Goal: Task Accomplishment & Management: Use online tool/utility

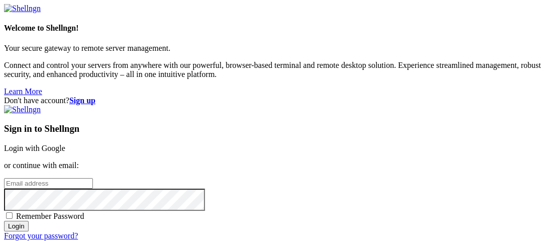
type input "root"
click at [65, 144] on link "Login with Google" at bounding box center [34, 148] width 61 height 9
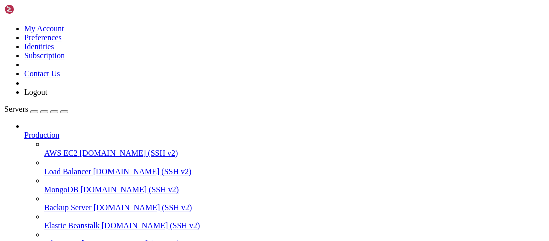
scroll to position [164, 0]
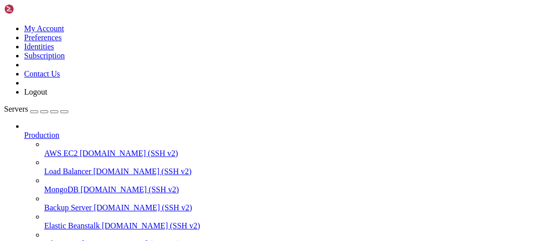
scroll to position [127, 0]
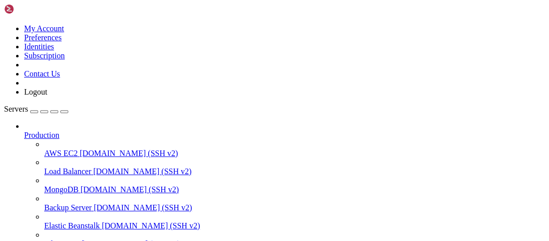
scroll to position [0, 0]
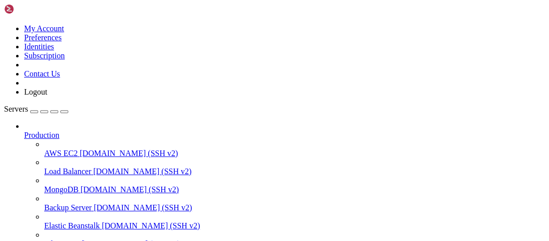
type input "/root/9auth/prometheus/src/prometheus/steps"
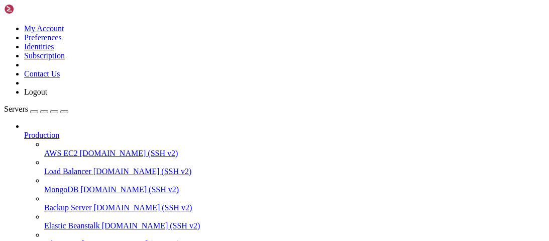
scroll to position [12, 0]
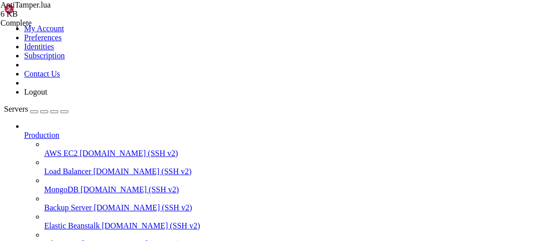
paste textarea
type textarea "return AntiTamper;"
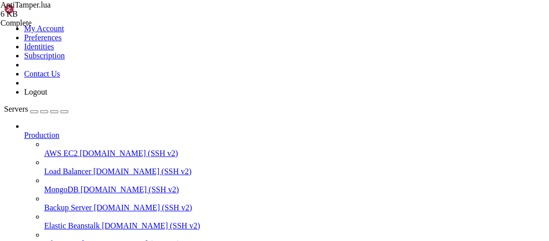
paste textarea
type textarea "return AntiTamper;"
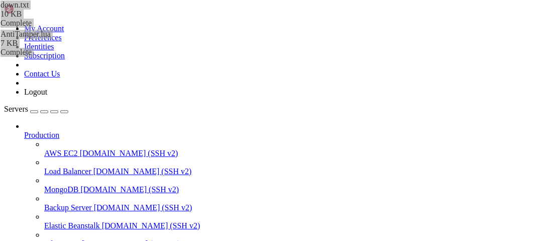
scroll to position [8761, 0]
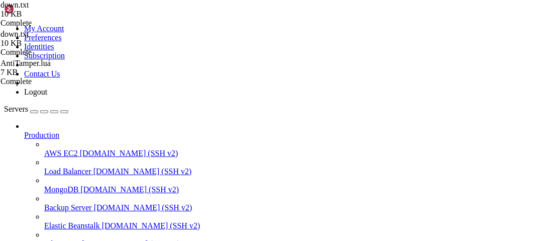
scroll to position [0, 2035]
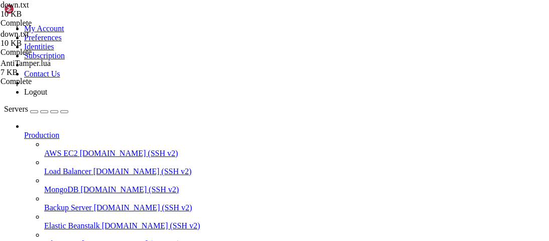
scroll to position [168, 0]
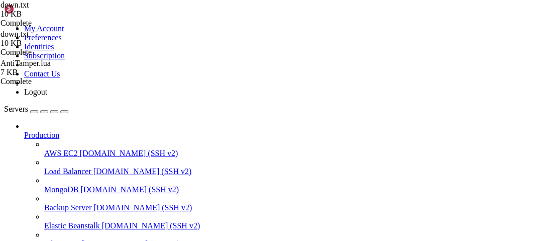
type input "/root/9auth/prometheus/src/prometheus/steps"
type textarea "return AntiTamper;"
drag, startPoint x: 520, startPoint y: 37, endPoint x: 452, endPoint y: 120, distance: 108.1
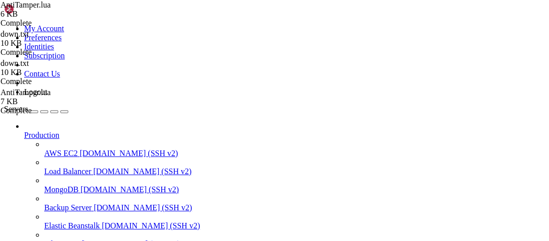
type input "/root/9auth/prometheus/src/prometheus"
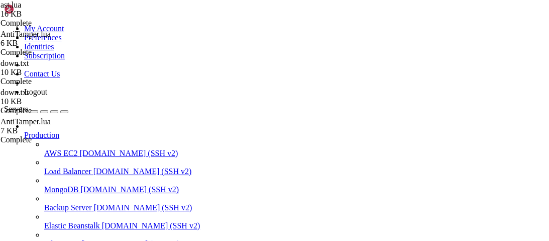
scroll to position [3496, 0]
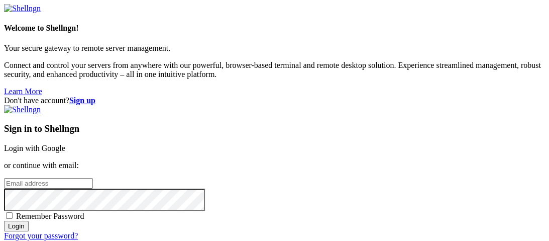
type input "root"
click at [65, 144] on link "Login with Google" at bounding box center [34, 148] width 61 height 9
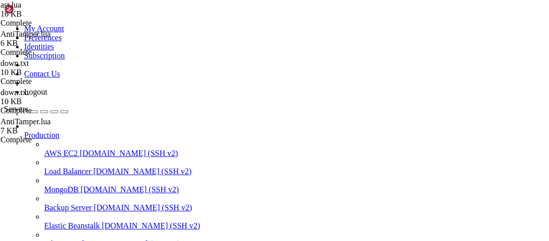
type input "/root/9auth"
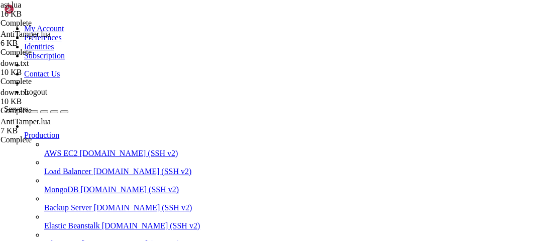
scroll to position [446, 0]
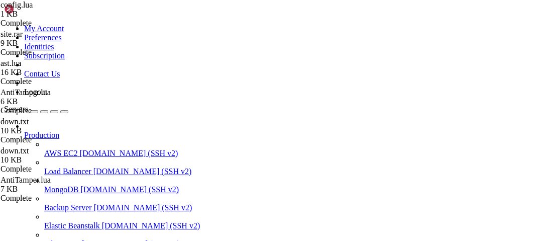
drag, startPoint x: 423, startPoint y: 165, endPoint x: 367, endPoint y: 127, distance: 68.0
type textarea "} }"
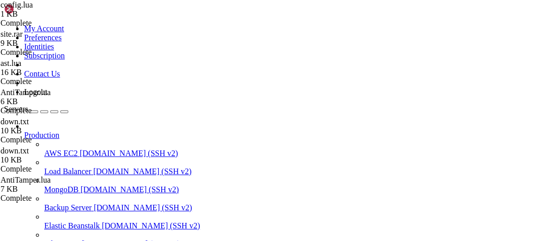
drag, startPoint x: 399, startPoint y: 730, endPoint x: 84, endPoint y: 734, distance: 315.0
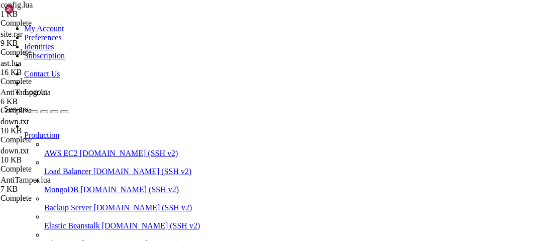
drag, startPoint x: 405, startPoint y: 739, endPoint x: 10, endPoint y: 733, distance: 395.4
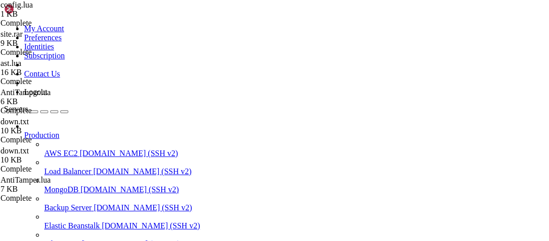
drag, startPoint x: 9, startPoint y: 732, endPoint x: 204, endPoint y: 742, distance: 195.7
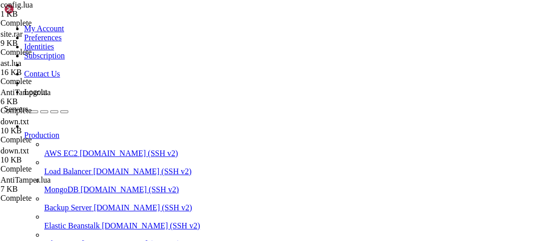
scroll to position [122233, 0]
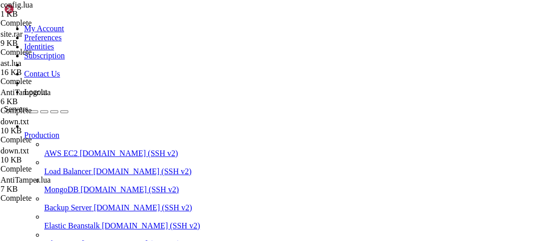
drag, startPoint x: 300, startPoint y: 739, endPoint x: 9, endPoint y: 741, distance: 290.8
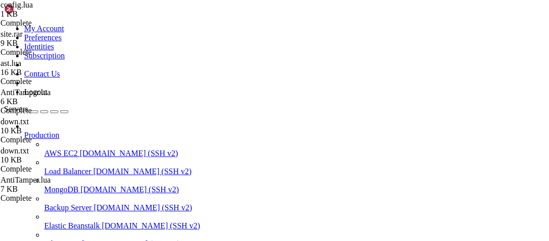
drag, startPoint x: 197, startPoint y: 748, endPoint x: 67, endPoint y: 747, distance: 130.1
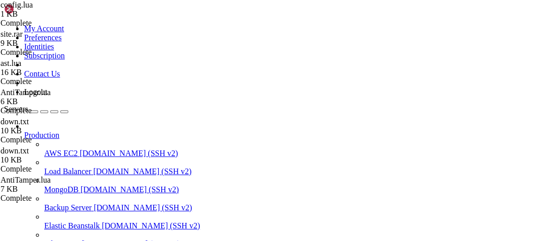
drag, startPoint x: 275, startPoint y: 633, endPoint x: 8, endPoint y: 596, distance: 270.2
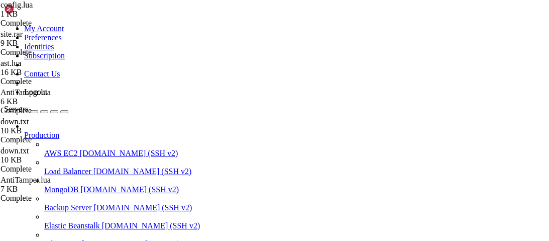
type input "/root"
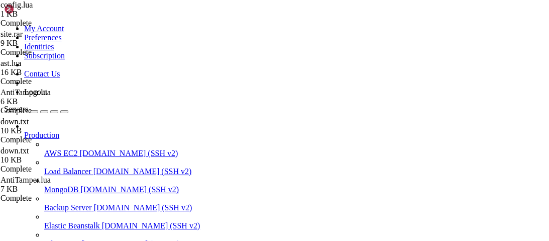
drag, startPoint x: 300, startPoint y: 742, endPoint x: 9, endPoint y: 741, distance: 291.3
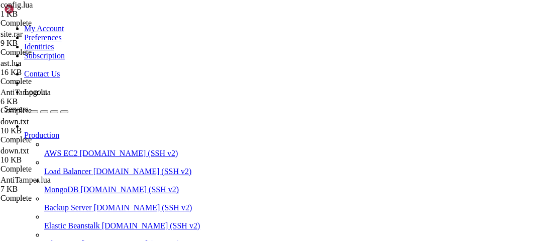
drag, startPoint x: 299, startPoint y: 739, endPoint x: 8, endPoint y: 738, distance: 291.3
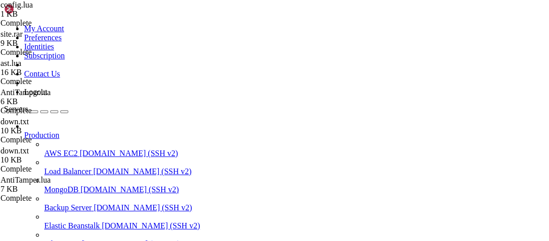
drag, startPoint x: 299, startPoint y: 740, endPoint x: 9, endPoint y: 738, distance: 289.8
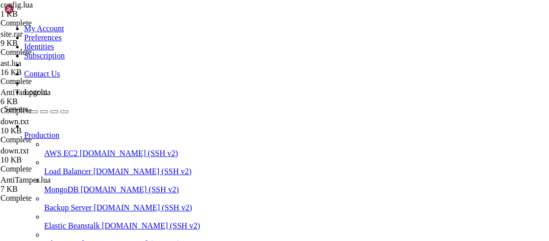
scroll to position [398833, 0]
